Goal: Browse casually

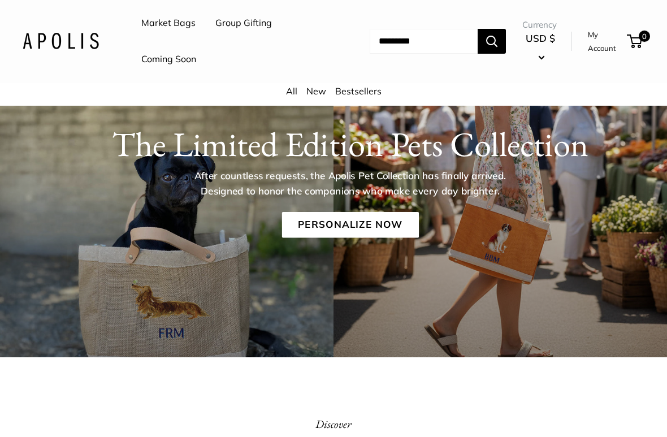
scroll to position [99, 0]
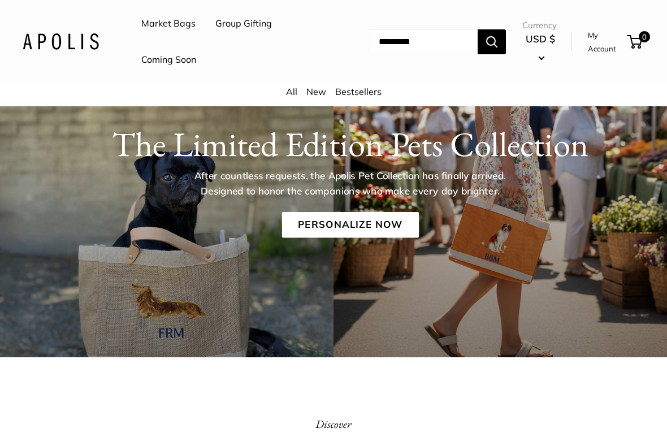
click at [364, 230] on link "Personalize Now" at bounding box center [350, 225] width 137 height 26
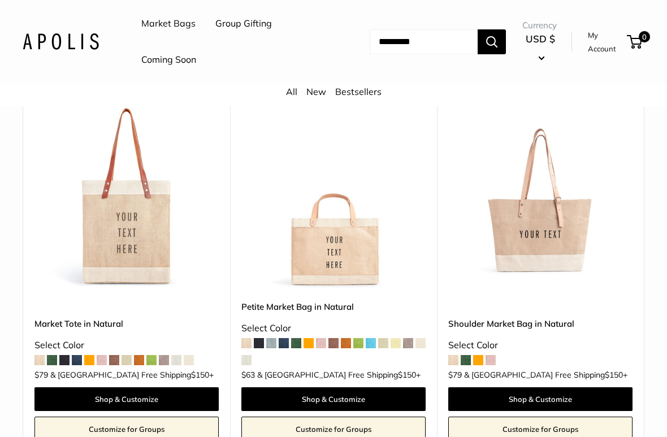
scroll to position [2242, 0]
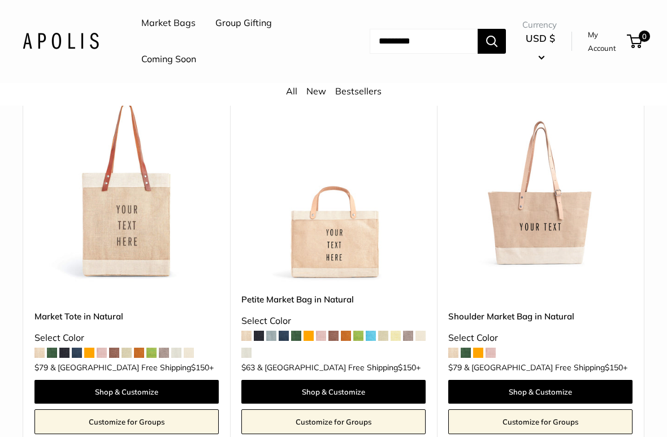
click at [370, 325] on span at bounding box center [371, 336] width 10 height 10
